Goal: Check status: Check status

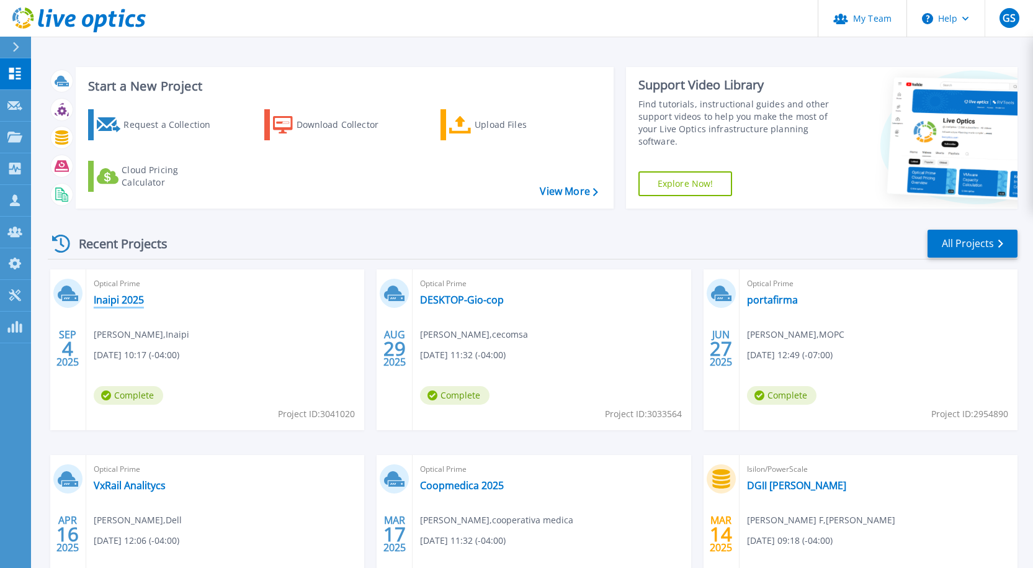
click at [129, 297] on link "Inaipi 2025" at bounding box center [119, 300] width 50 height 12
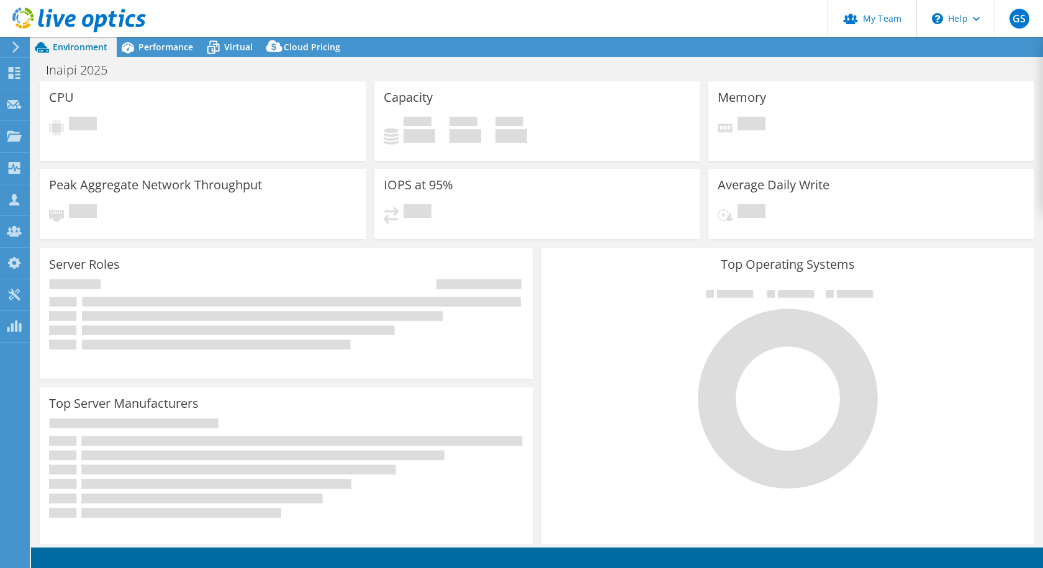
select select "USD"
